Goal: Information Seeking & Learning: Learn about a topic

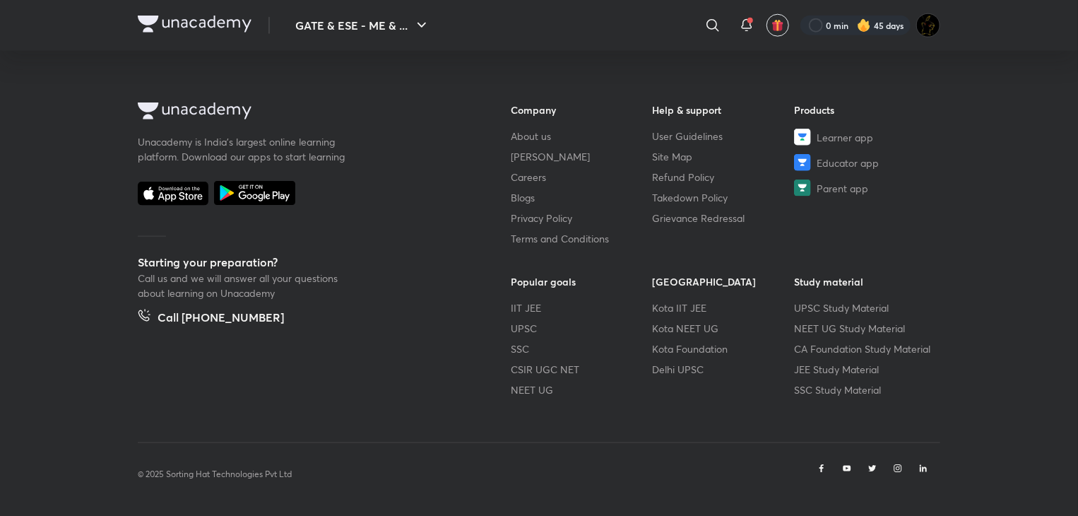
scroll to position [730, 0]
